Goal: Task Accomplishment & Management: Manage account settings

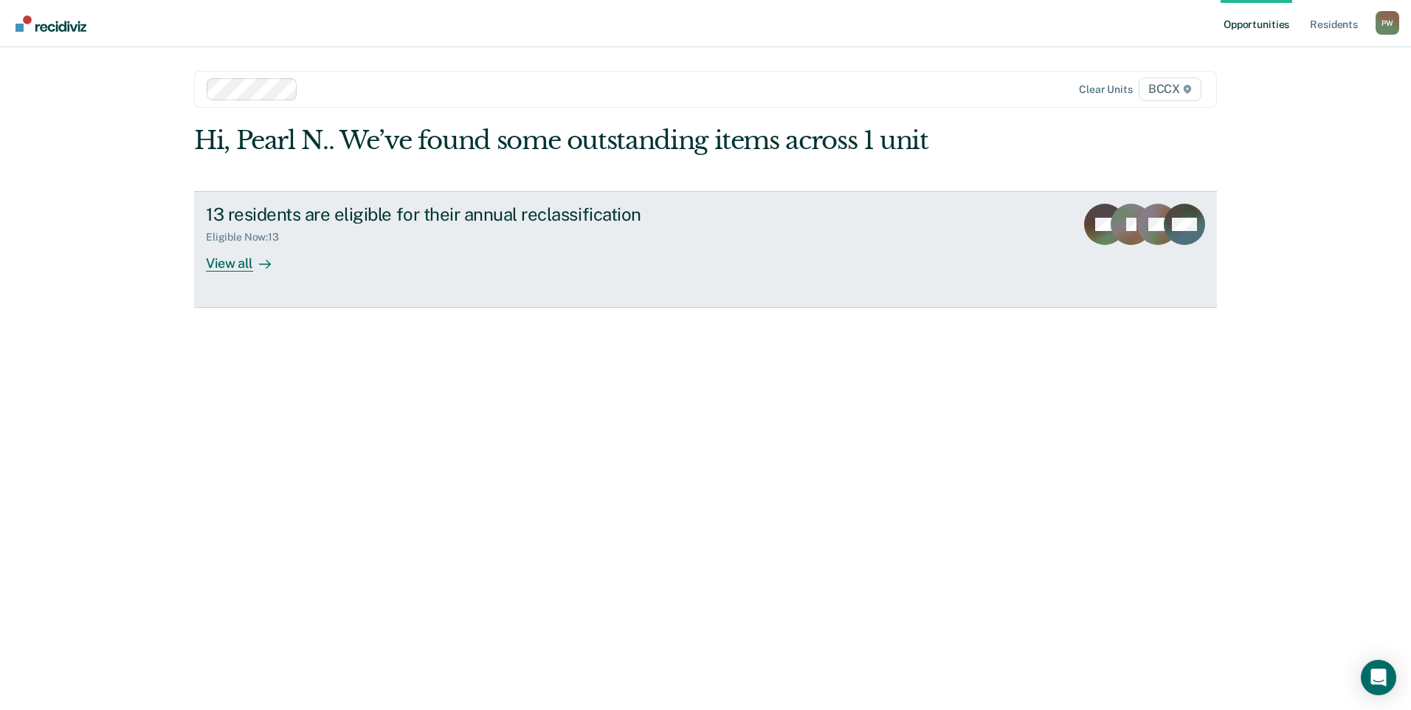
click at [679, 254] on div "13 residents are eligible for their annual reclassification Eligible Now : 13 V…" at bounding box center [483, 238] width 554 height 68
